Goal: Obtain resource: Download file/media

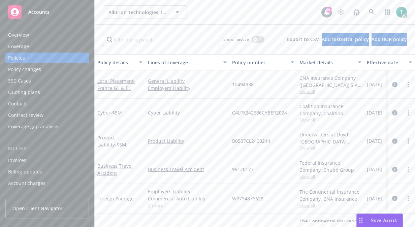
click at [148, 38] on input "Filter by keyword..." at bounding box center [161, 39] width 117 height 13
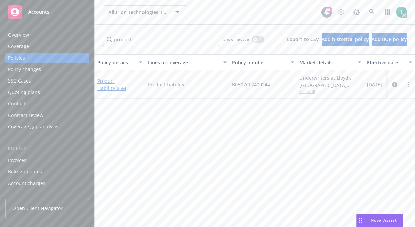
type input "product"
click at [121, 81] on link "Product Liability - $5M" at bounding box center [111, 84] width 29 height 13
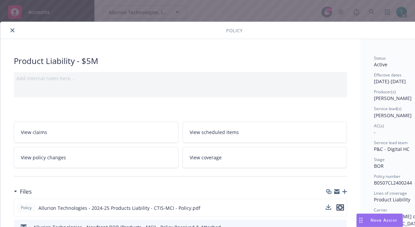
click at [339, 205] on icon "preview file" at bounding box center [341, 207] width 6 height 5
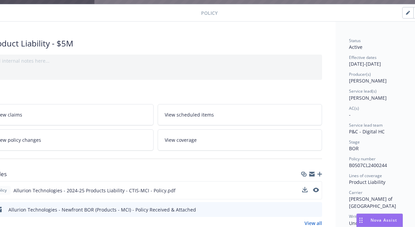
scroll to position [17, 25]
